Goal: Find specific page/section: Find specific page/section

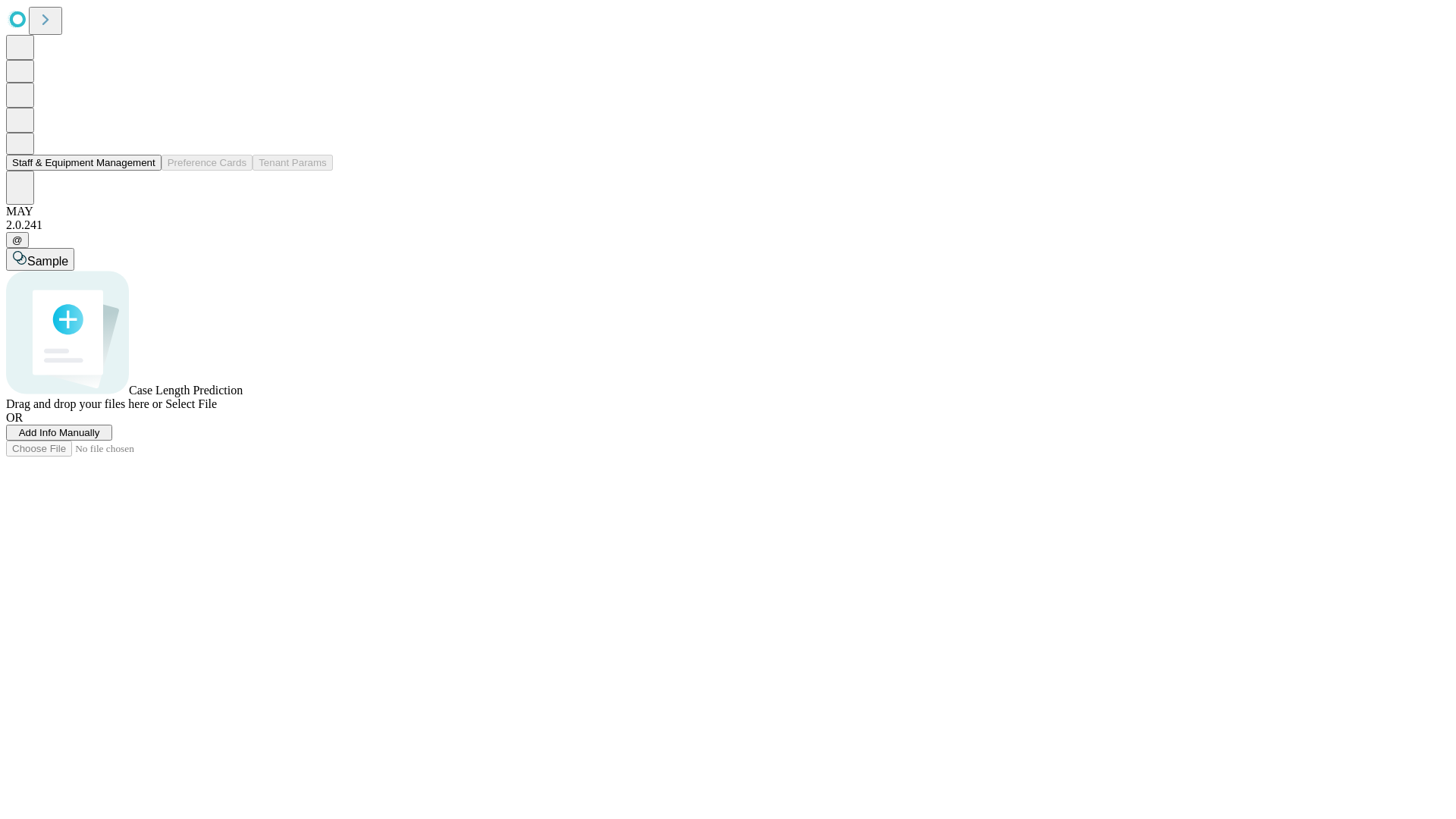
click at [145, 170] on button "Staff & Equipment Management" at bounding box center [84, 162] width 156 height 16
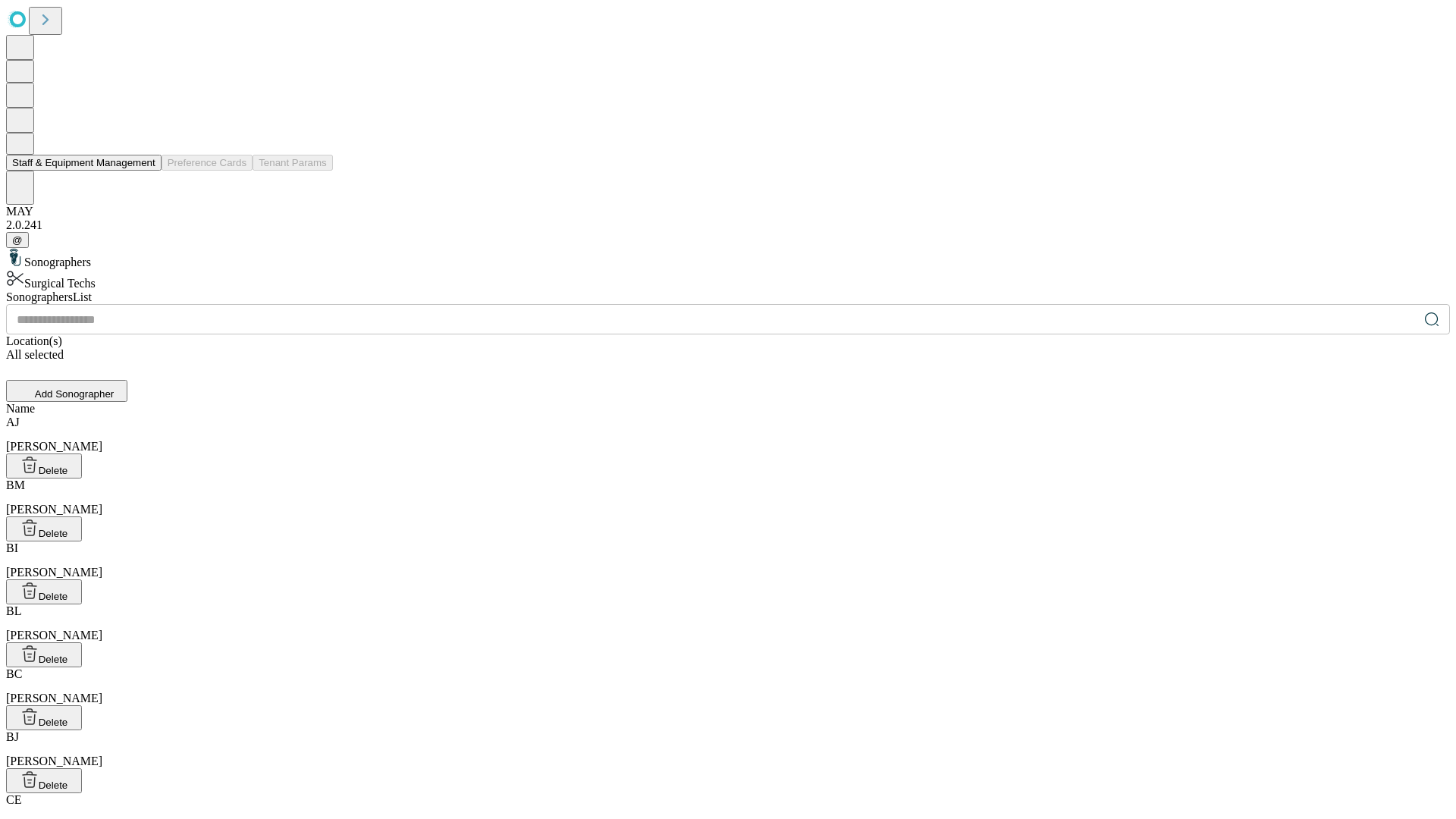
click at [145, 170] on button "Staff & Equipment Management" at bounding box center [84, 162] width 156 height 16
